Goal: Go to known website: Access a specific website the user already knows

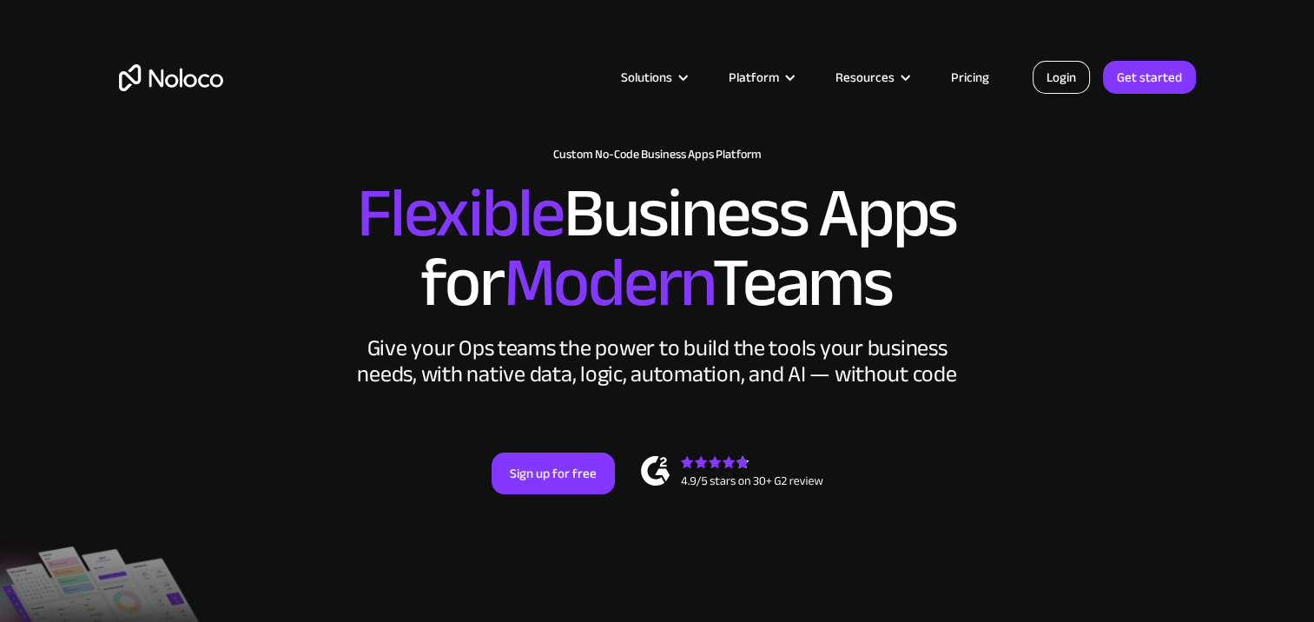
drag, startPoint x: 0, startPoint y: 0, endPoint x: 1059, endPoint y: 78, distance: 1062.2
click at [1059, 78] on link "Login" at bounding box center [1060, 77] width 57 height 33
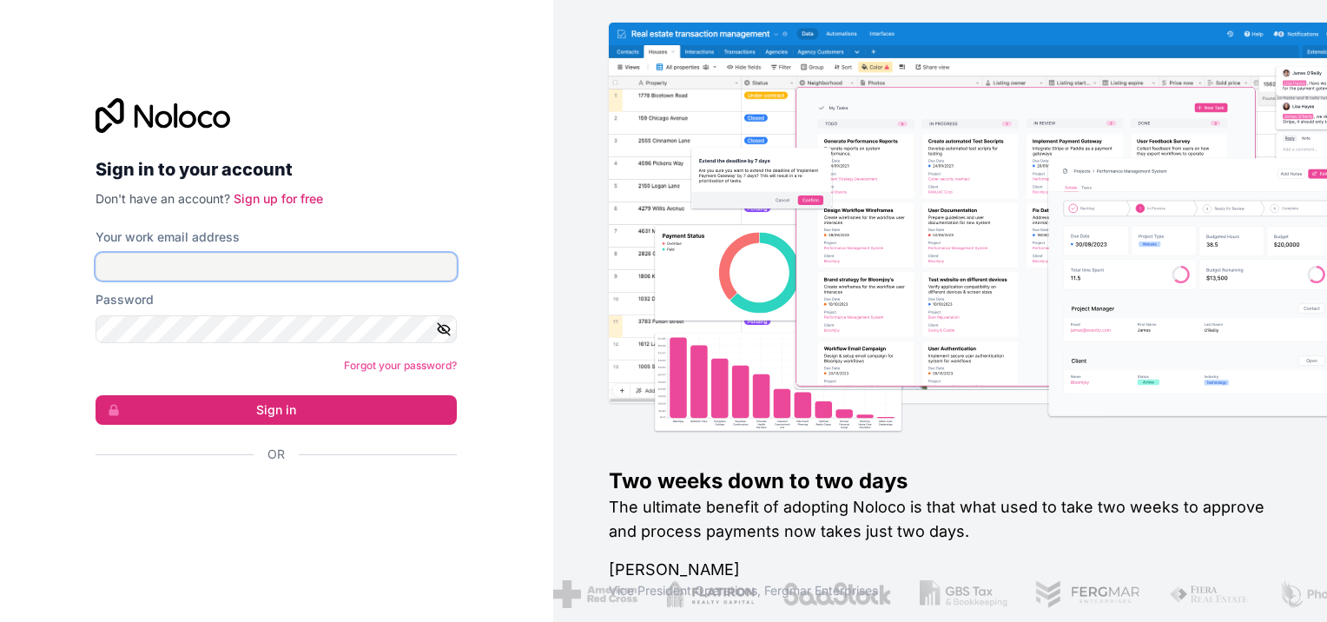
click at [214, 257] on input "Your work email address" at bounding box center [276, 267] width 361 height 28
click at [205, 273] on input "Your work email address" at bounding box center [276, 267] width 361 height 28
type input "SYSTEMS@avenuetaxservices.com"
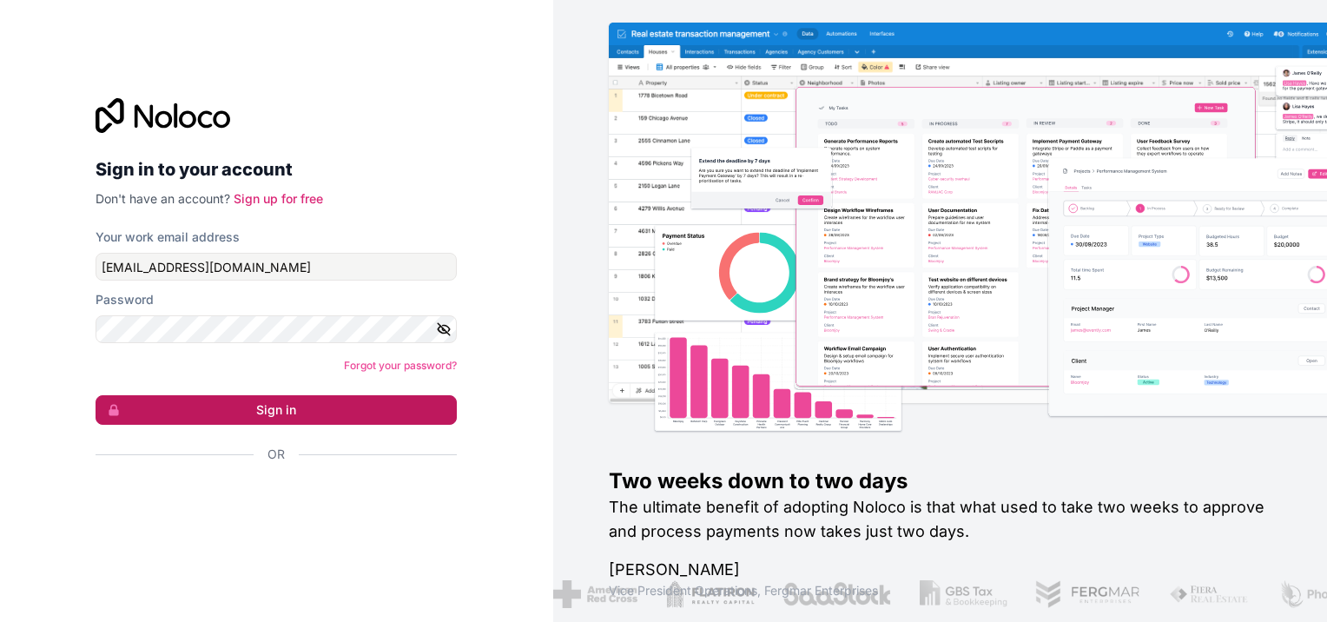
click at [313, 402] on button "Sign in" at bounding box center [276, 410] width 361 height 30
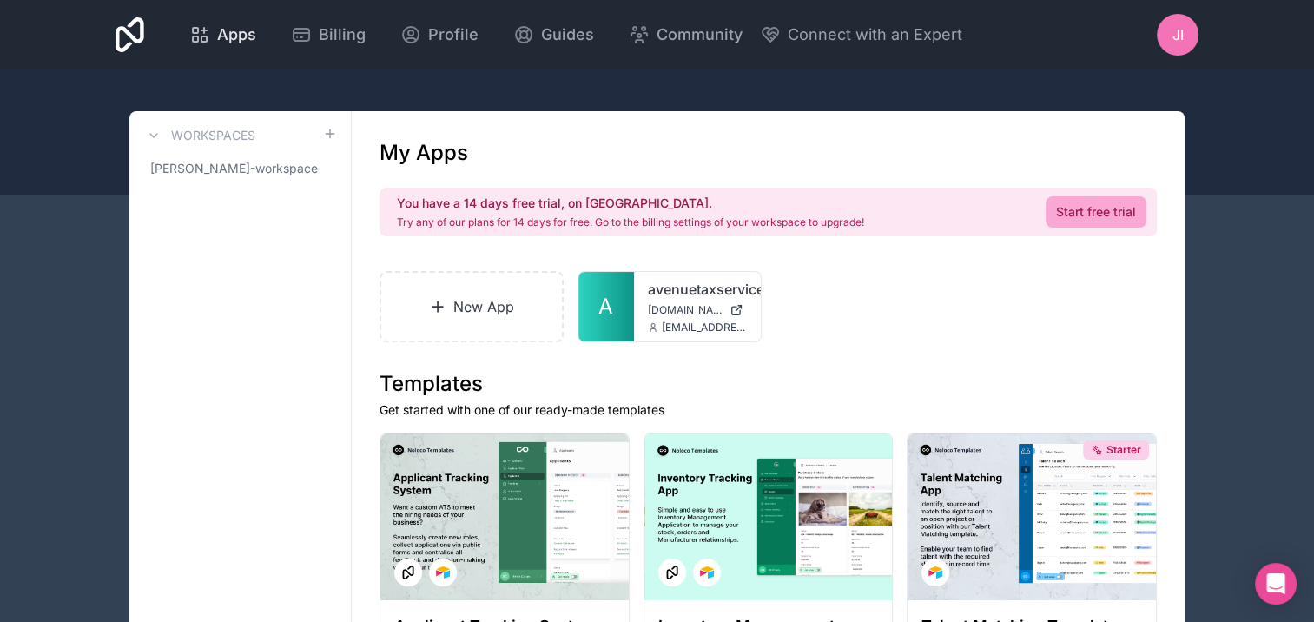
click at [233, 38] on span "Apps" at bounding box center [236, 35] width 39 height 24
click at [217, 168] on span "jennifer-irby-workspace" at bounding box center [229, 168] width 159 height 17
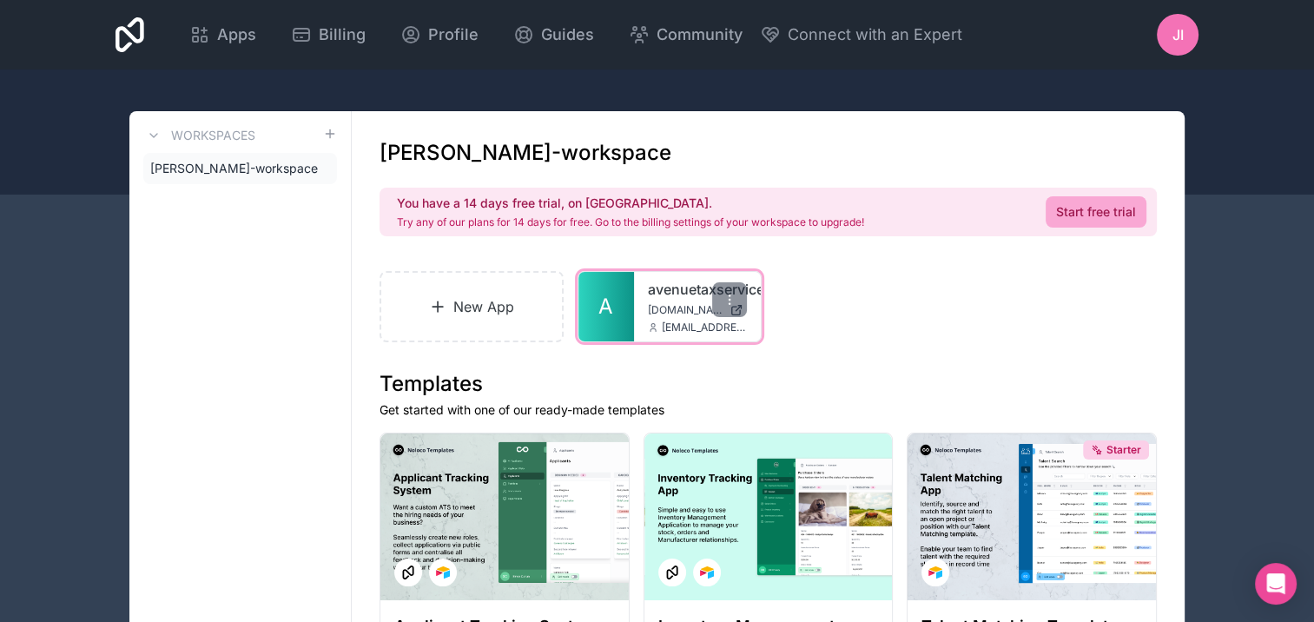
click at [681, 317] on div "avenuetaxservice avenuetaxservice.noloco.co systems@avenuetaxservices.com" at bounding box center [697, 306] width 127 height 69
click at [617, 315] on link "A" at bounding box center [606, 306] width 56 height 69
